Goal: Task Accomplishment & Management: Manage account settings

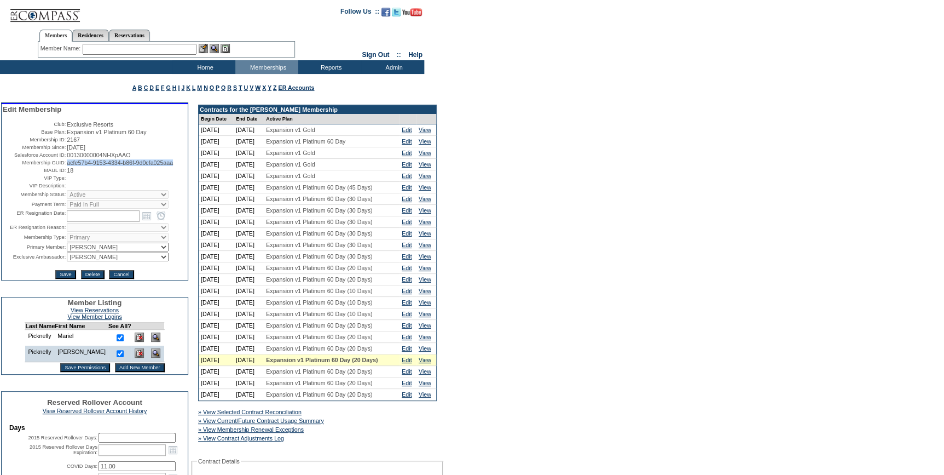
drag, startPoint x: 184, startPoint y: 168, endPoint x: 64, endPoint y: 166, distance: 120.5
click at [64, 166] on table "Edit Membership Club: Exclusive Resorts Base Plan: Expansion v1 Platinum 60 Day…" at bounding box center [95, 192] width 186 height 176
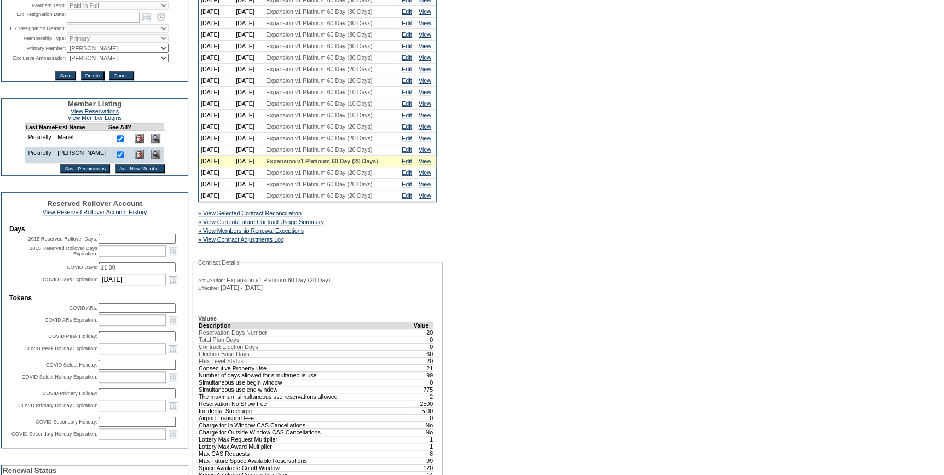
scroll to position [398, 0]
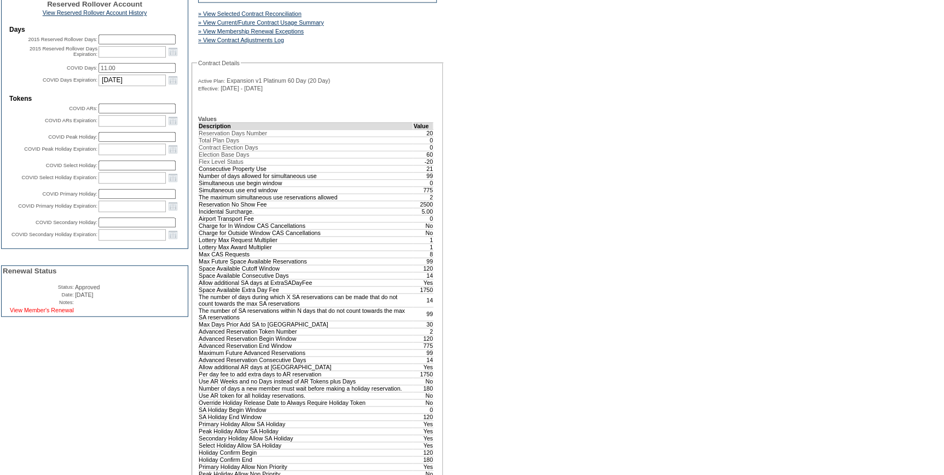
click at [52, 313] on link "View Member's Renewal" at bounding box center [42, 310] width 64 height 7
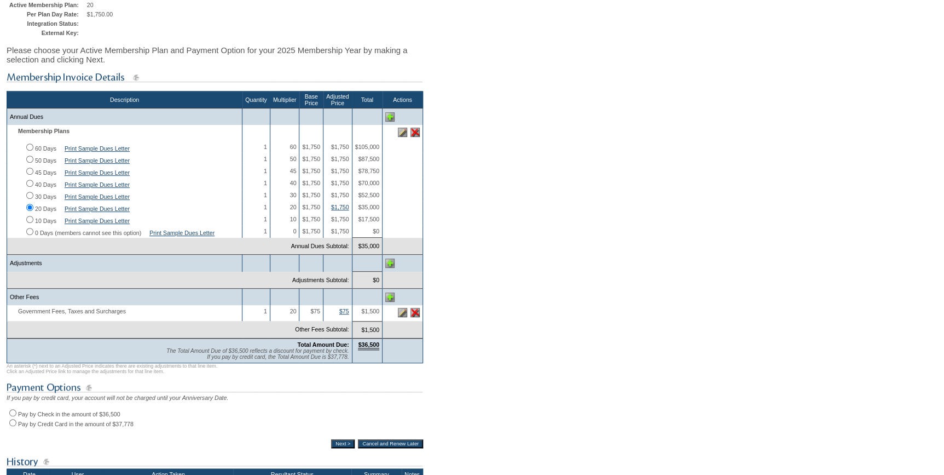
scroll to position [149, 0]
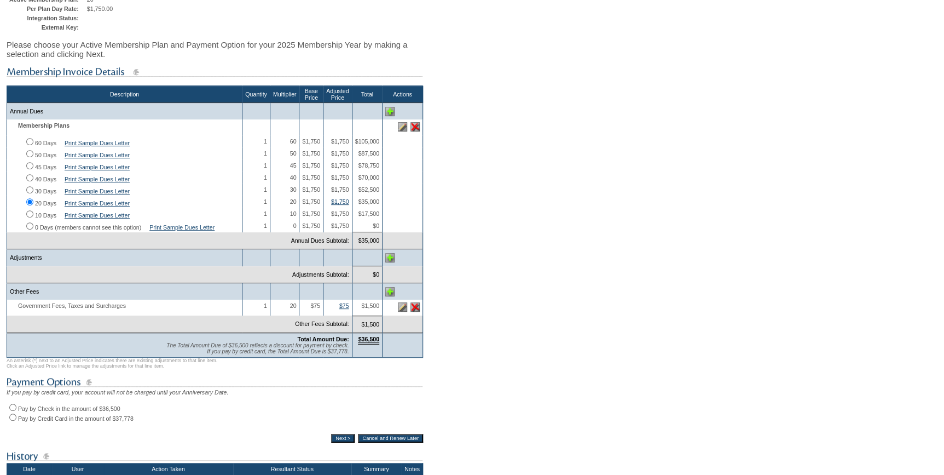
click at [15, 411] on input "Pay by Check in the amount of $36,500" at bounding box center [12, 406] width 7 height 7
radio input "true"
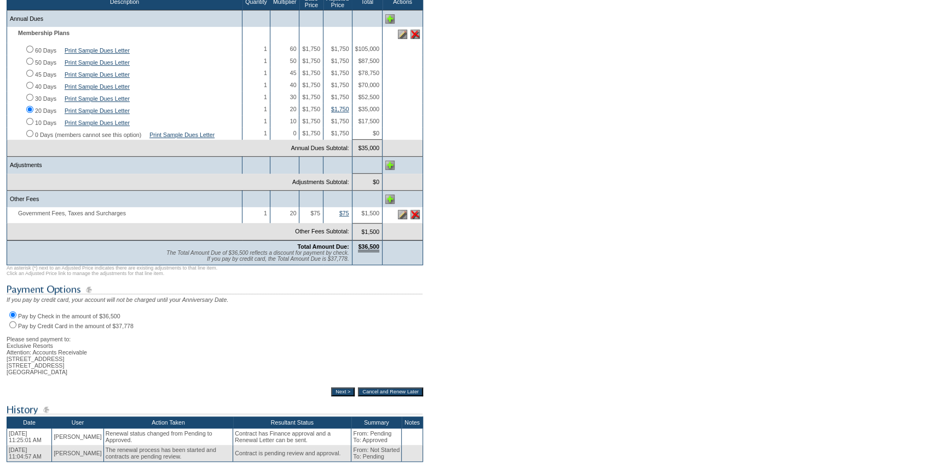
scroll to position [246, 0]
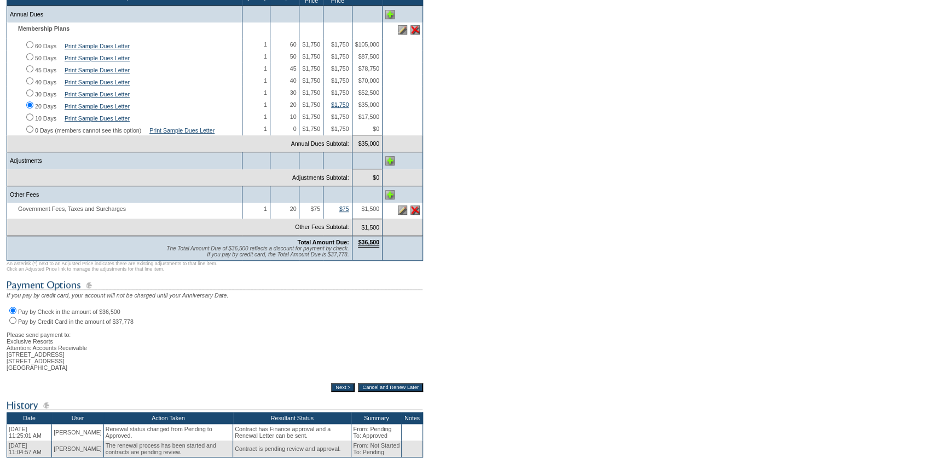
click at [340, 391] on input "Next >" at bounding box center [343, 387] width 24 height 9
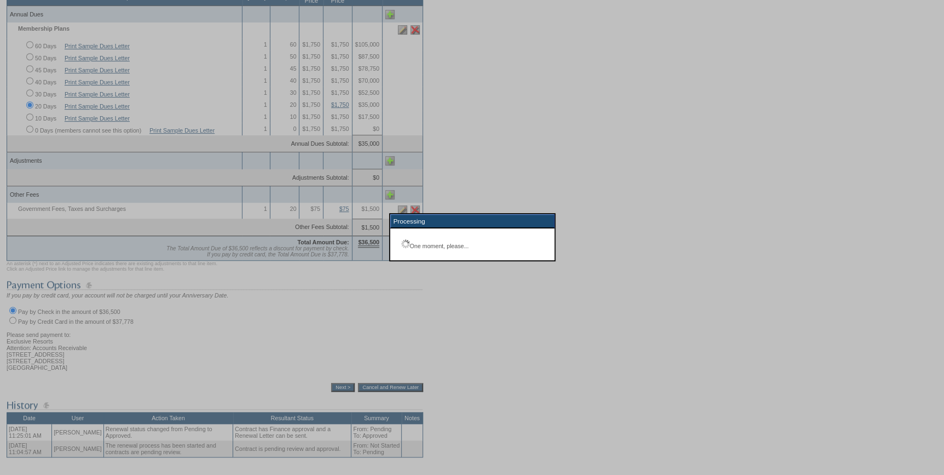
scroll to position [78, 0]
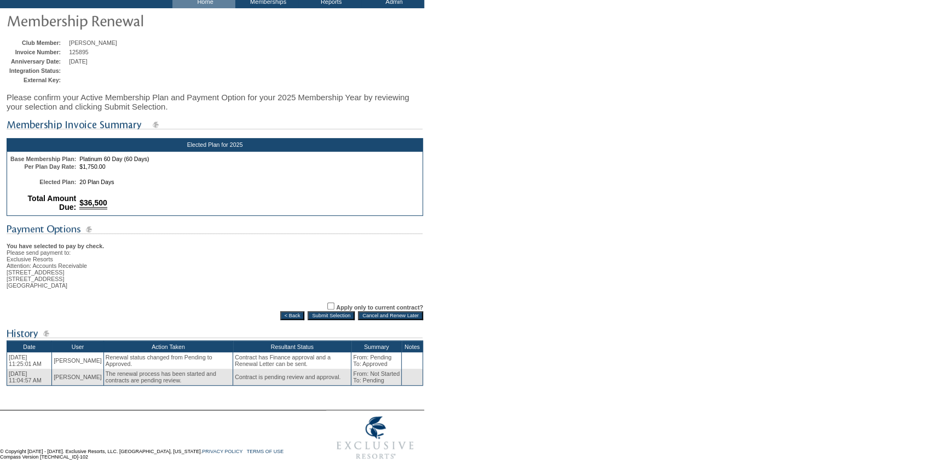
click at [337, 311] on input "Submit Selection" at bounding box center [331, 315] width 47 height 9
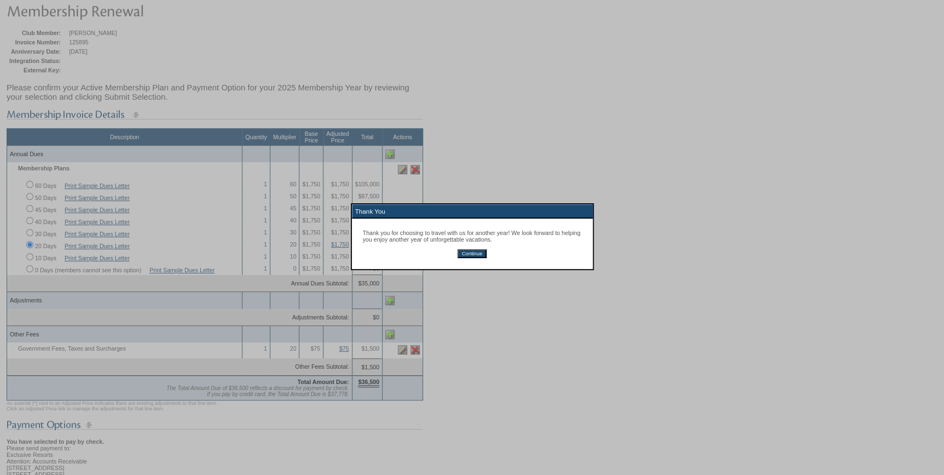
click at [470, 256] on input "Continue" at bounding box center [472, 253] width 29 height 9
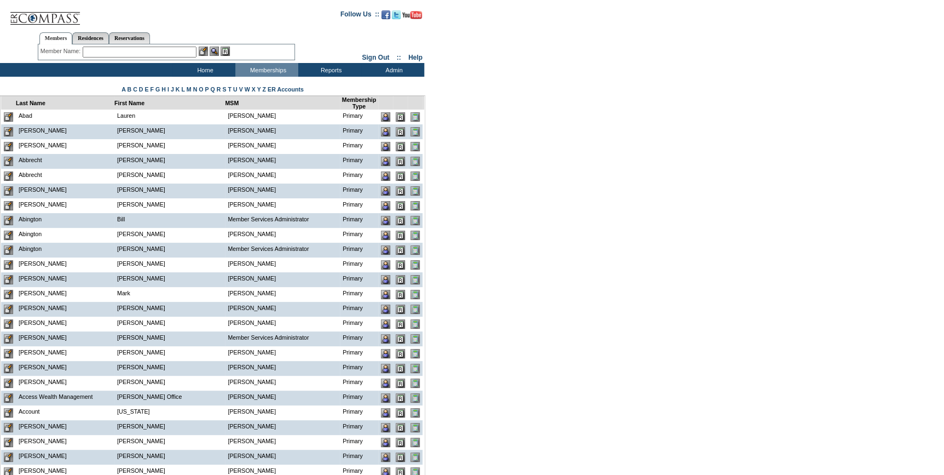
click at [175, 51] on input "text" at bounding box center [140, 52] width 114 height 11
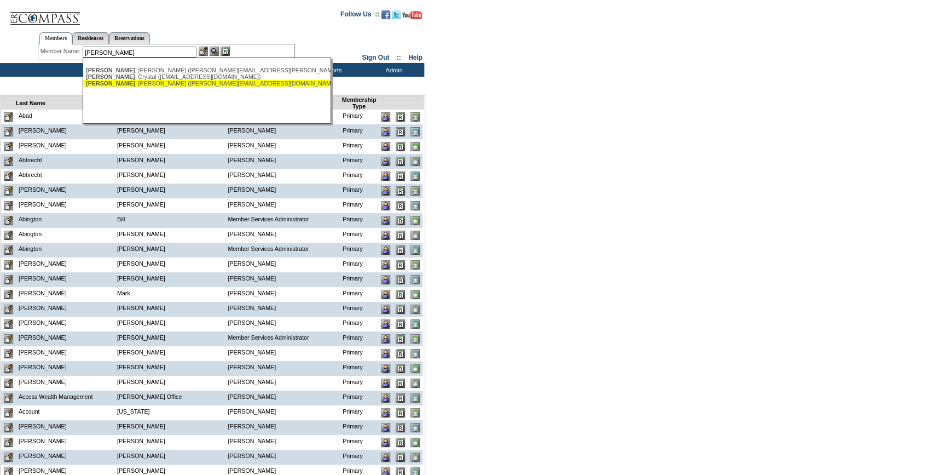
click at [157, 83] on div "[PERSON_NAME] ([PERSON_NAME][EMAIL_ADDRESS][DOMAIN_NAME])" at bounding box center [206, 83] width 241 height 7
type input "[PERSON_NAME] ([PERSON_NAME][EMAIL_ADDRESS][DOMAIN_NAME])"
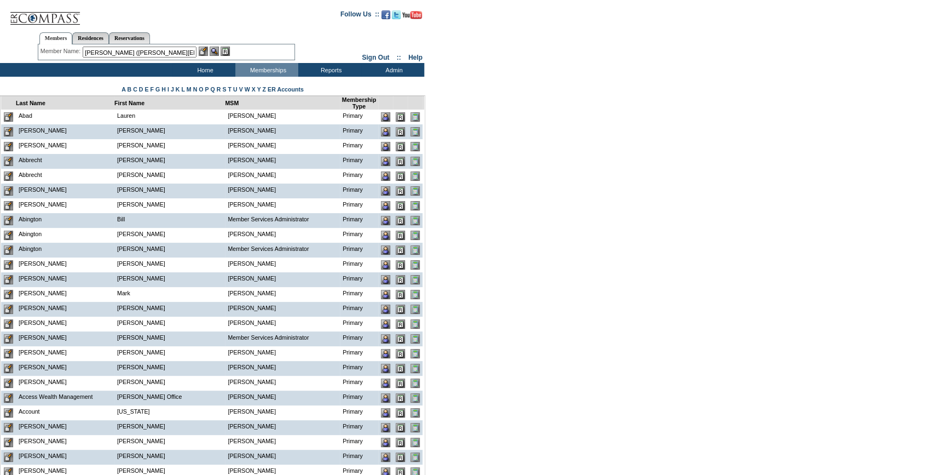
click at [206, 50] on img at bounding box center [203, 51] width 9 height 9
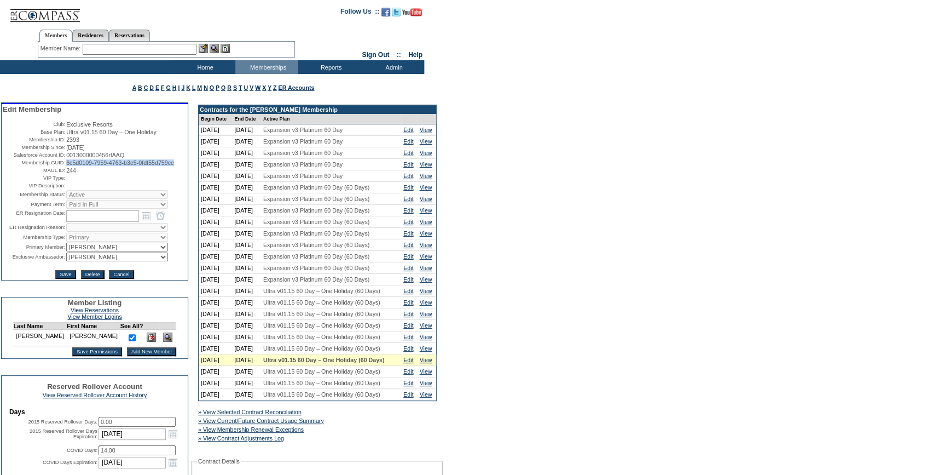
drag, startPoint x: 101, startPoint y: 174, endPoint x: 64, endPoint y: 165, distance: 38.9
click at [66, 165] on td "6c5d0109-7959-4763-b3e5-0fdf55d759ce" at bounding box center [126, 162] width 120 height 7
copy span "6c5d0109-7959-4763-b3e5-0fdf55d759ce"
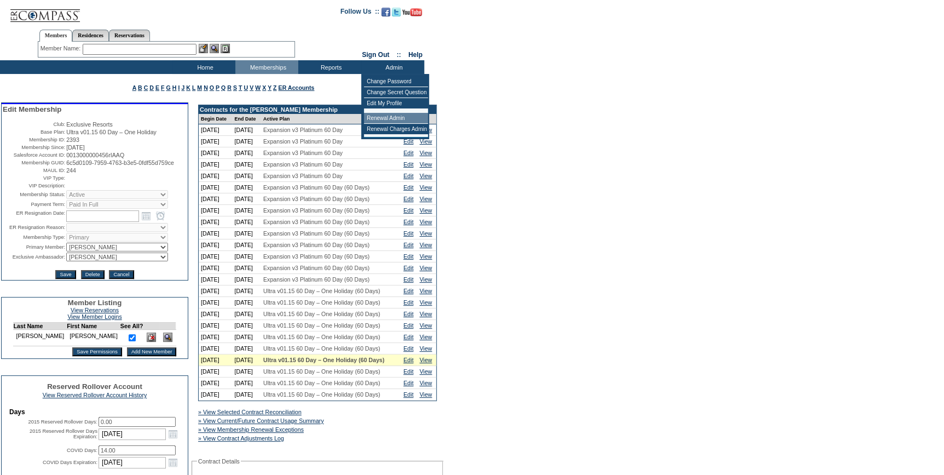
click at [386, 116] on td "Renewal Admin" at bounding box center [396, 118] width 64 height 11
